Goal: Find specific page/section: Find specific page/section

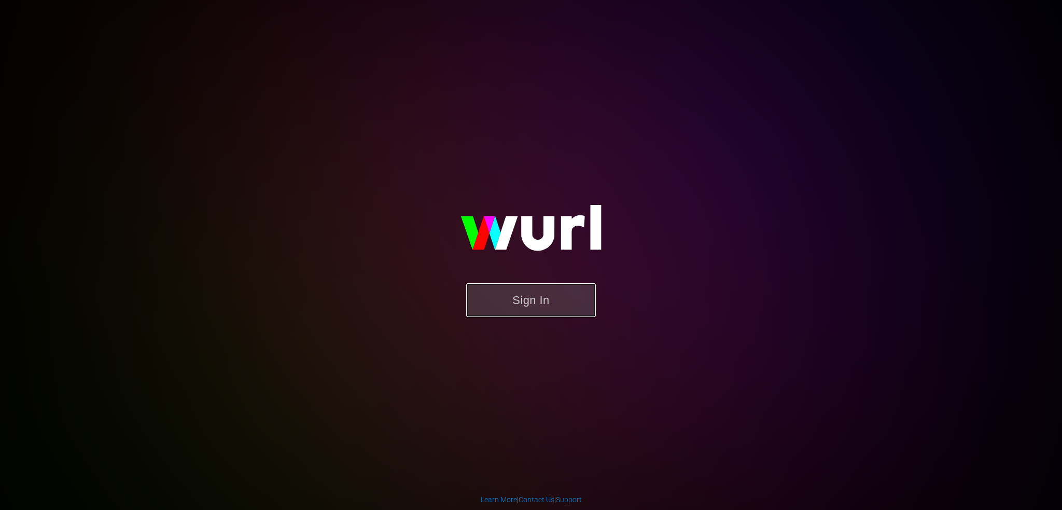
click at [538, 299] on button "Sign In" at bounding box center [531, 300] width 130 height 34
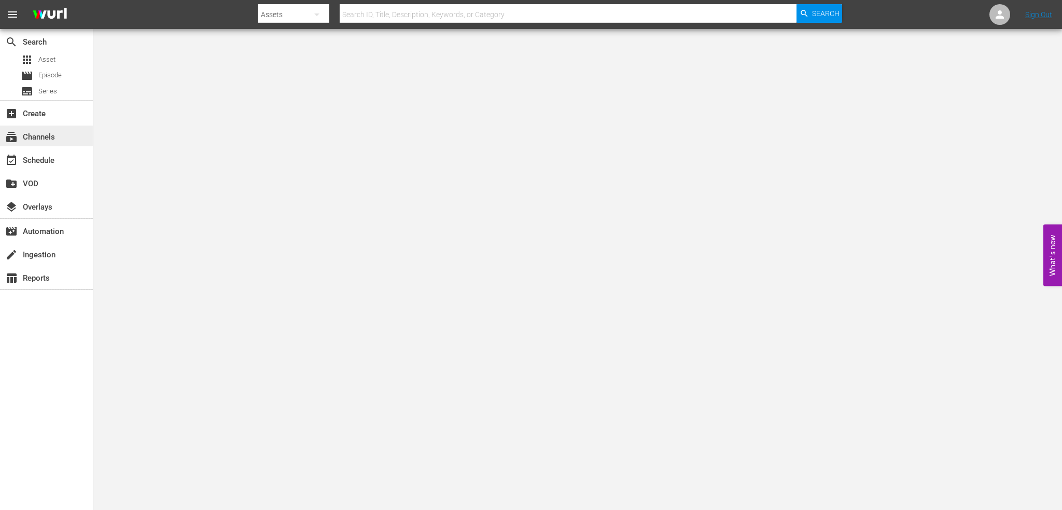
click at [31, 137] on div "subscriptions Channels" at bounding box center [29, 135] width 58 height 9
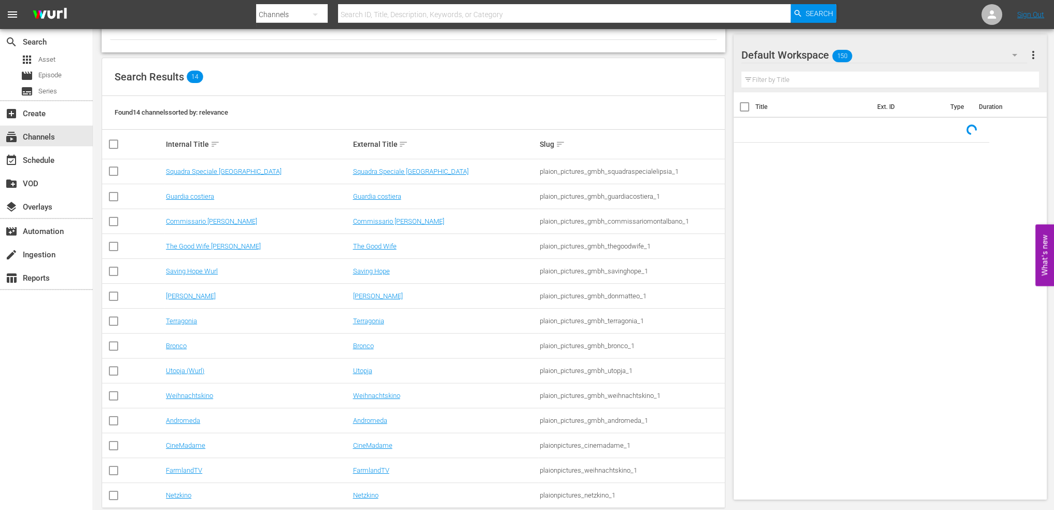
scroll to position [97, 0]
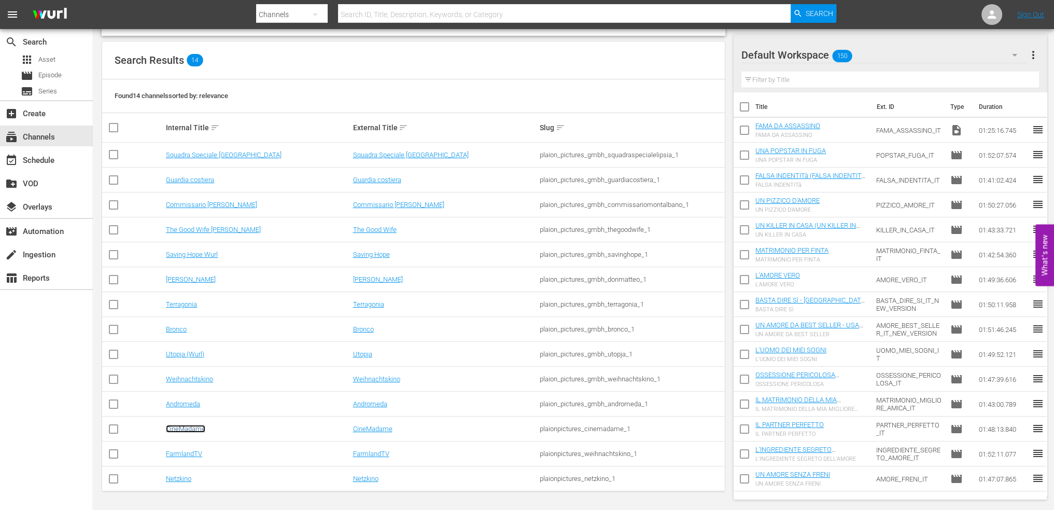
click at [187, 427] on link "CineMadame" at bounding box center [185, 429] width 39 height 8
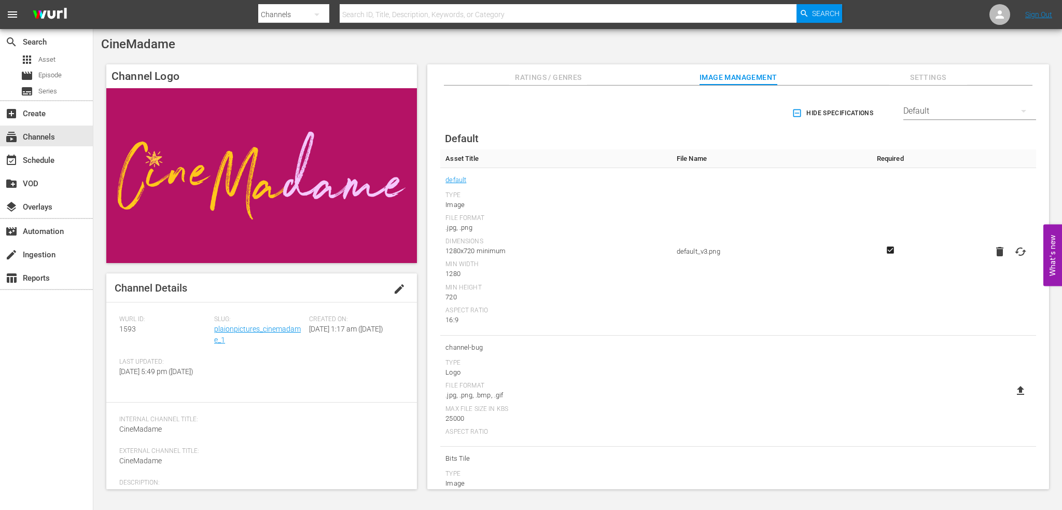
click at [388, 287] on button "edit" at bounding box center [399, 288] width 25 height 25
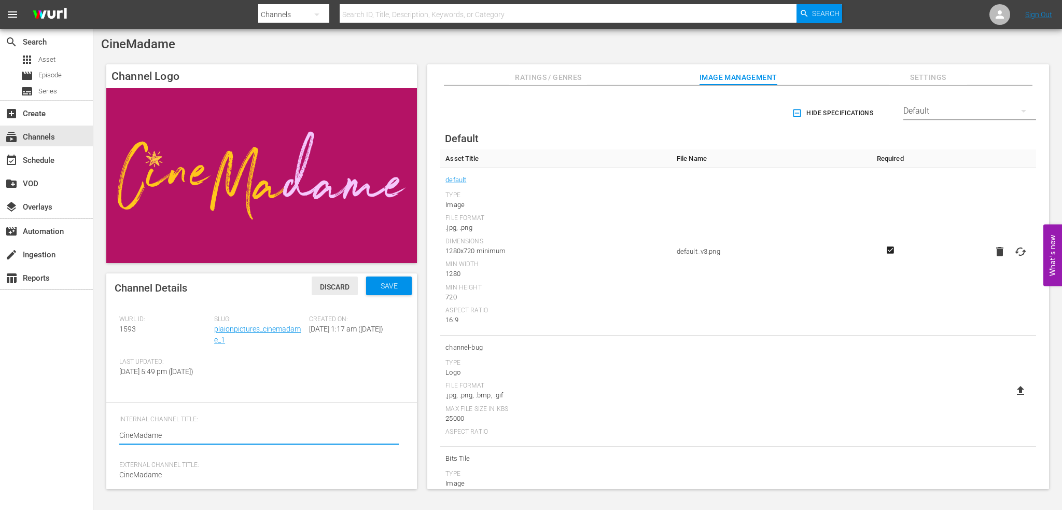
click at [334, 288] on span "Discard" at bounding box center [335, 287] width 46 height 8
